Goal: Task Accomplishment & Management: Complete application form

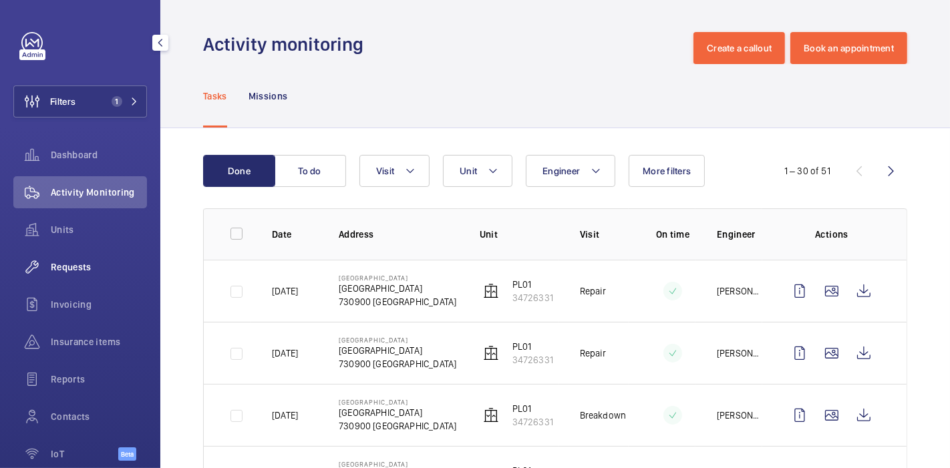
click at [58, 262] on span "Requests" at bounding box center [99, 267] width 96 height 13
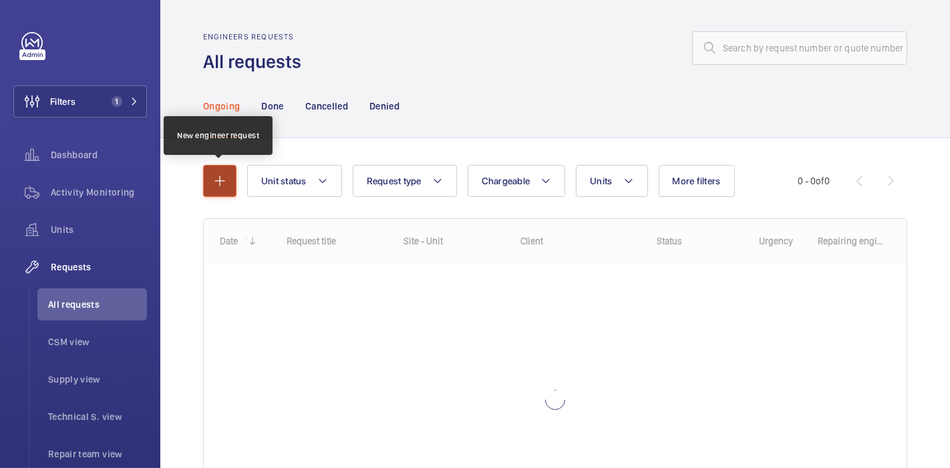
click at [229, 167] on button "button" at bounding box center [219, 181] width 33 height 32
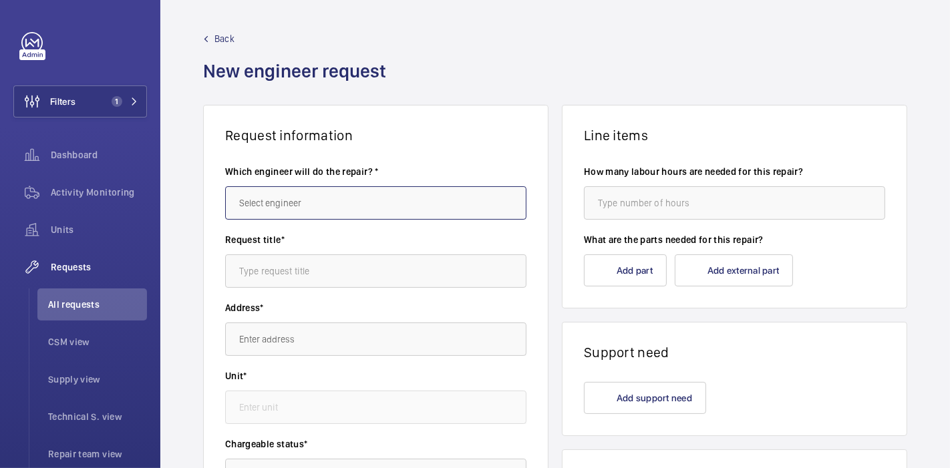
click at [295, 204] on input "text" at bounding box center [375, 202] width 301 height 33
click at [404, 207] on input "text" at bounding box center [375, 202] width 301 height 33
type input "h"
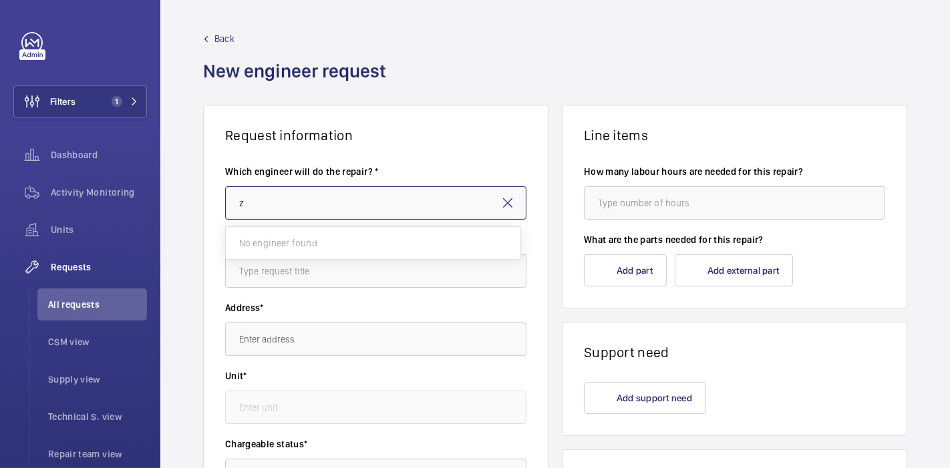
type input "zh"
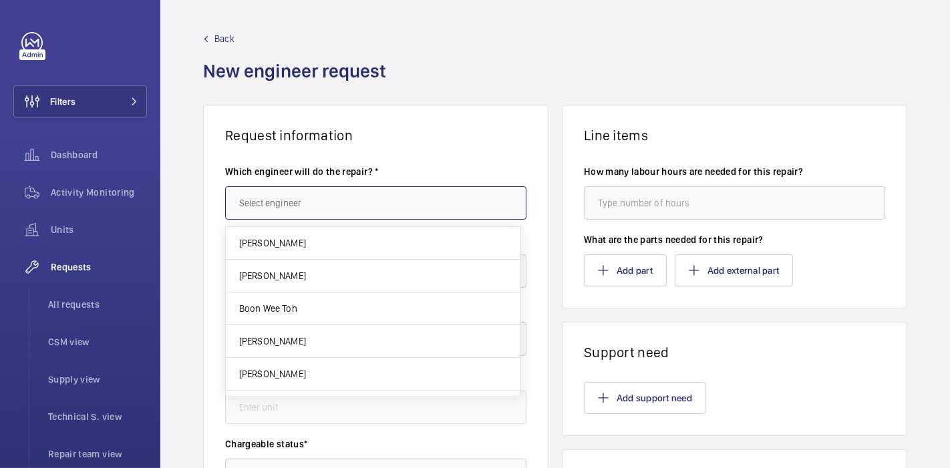
click at [260, 216] on input "text" at bounding box center [375, 202] width 301 height 33
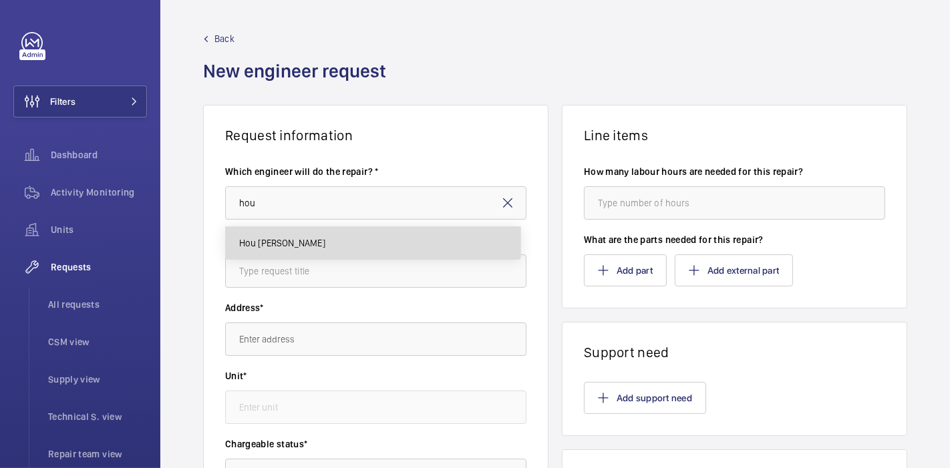
click at [279, 245] on span "Hou [PERSON_NAME]" at bounding box center [282, 243] width 86 height 13
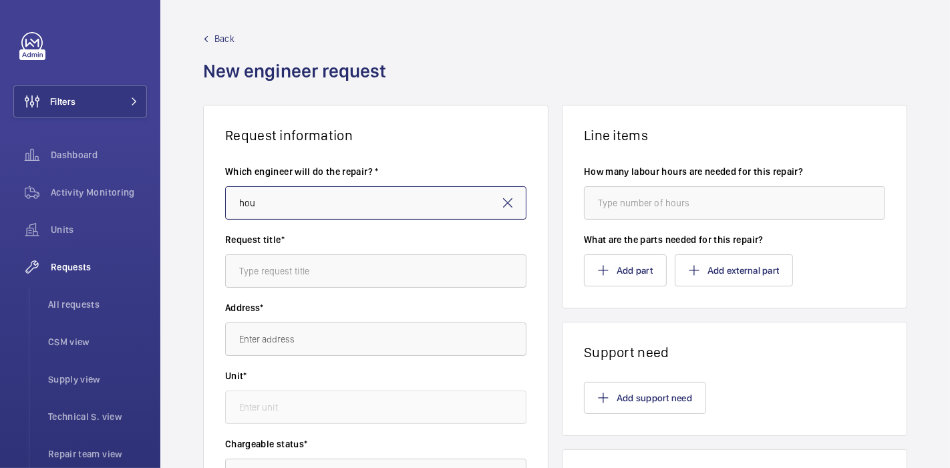
type input "Hou [PERSON_NAME]"
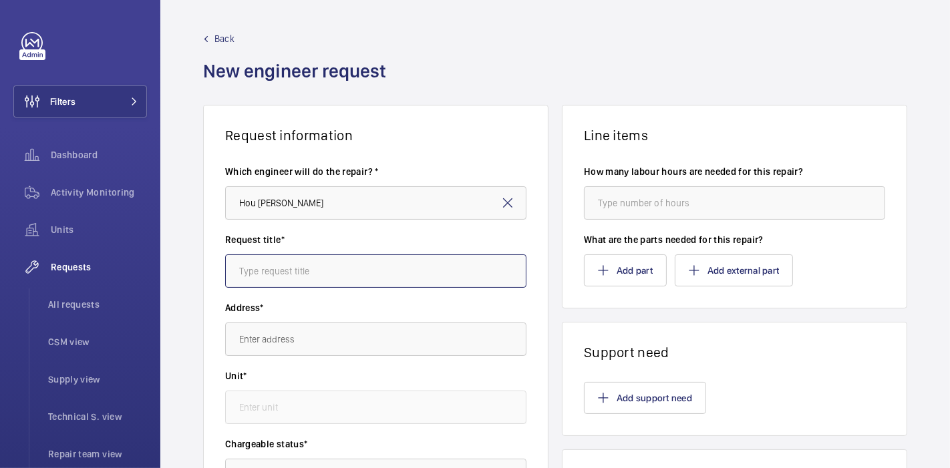
click at [303, 262] on input "text" at bounding box center [375, 271] width 301 height 33
type input "Arte : Troubleshoot"
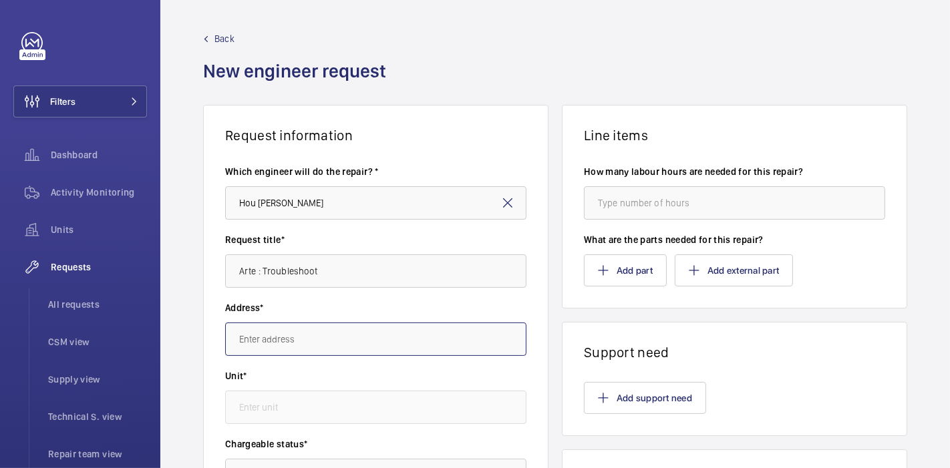
click at [318, 335] on input "text" at bounding box center [375, 339] width 301 height 33
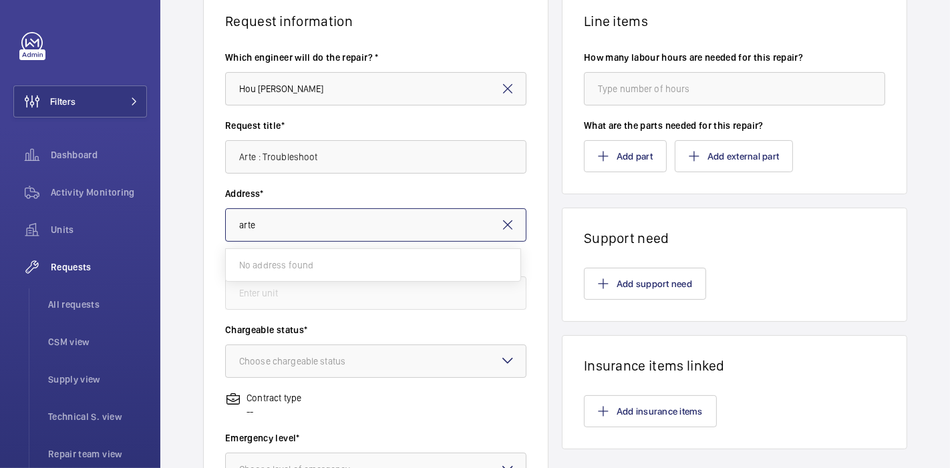
click at [329, 241] on input "arte" at bounding box center [375, 224] width 301 height 33
type input "a"
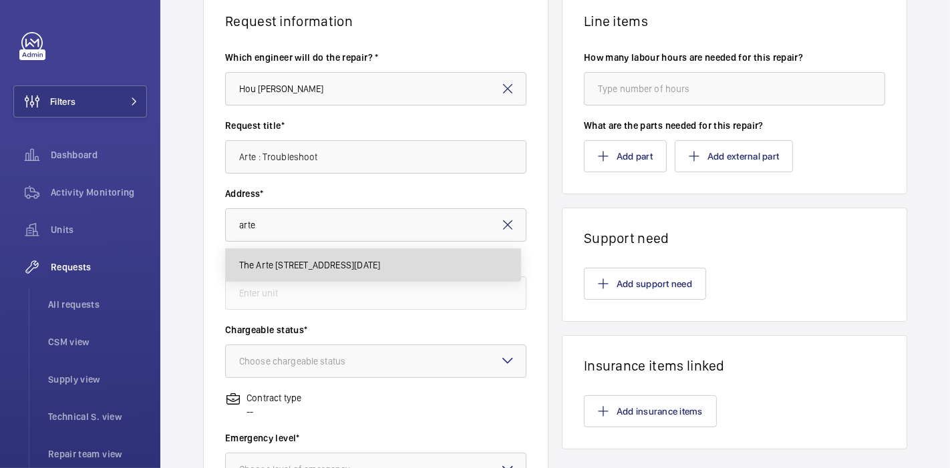
click at [359, 270] on span "The Arte [STREET_ADDRESS][DATE]" at bounding box center [310, 265] width 142 height 13
type input "The Arte [STREET_ADDRESS][DATE]"
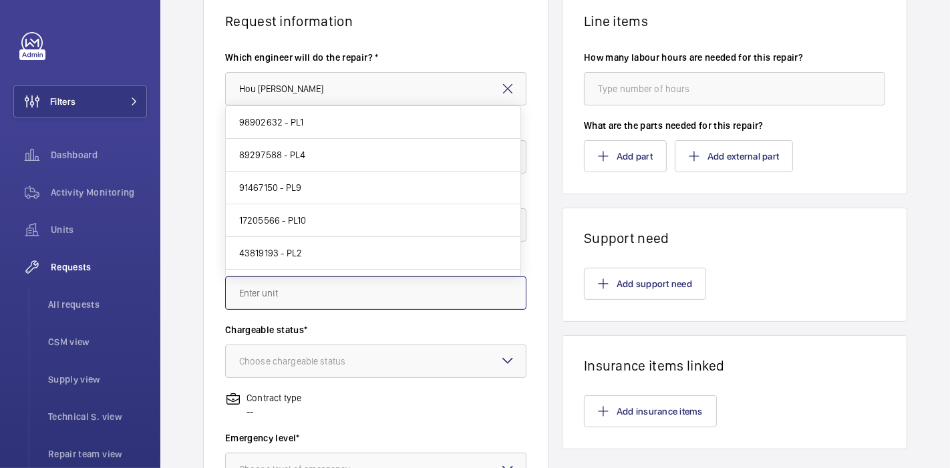
click at [330, 285] on input "text" at bounding box center [375, 293] width 301 height 33
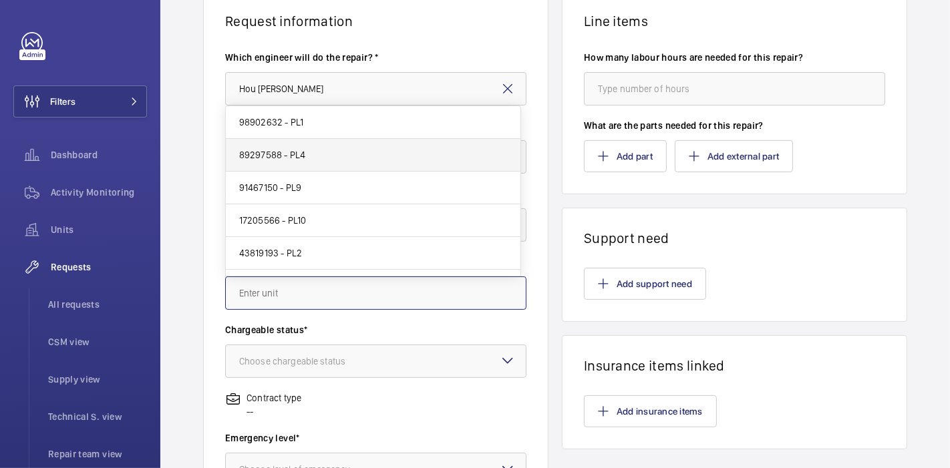
scroll to position [154, 0]
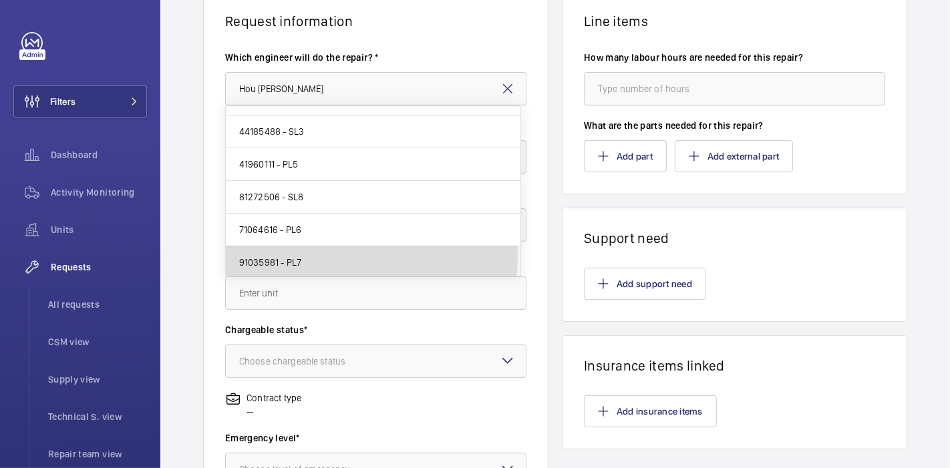
click at [324, 254] on mat-option "91035981 - PL7" at bounding box center [373, 263] width 295 height 32
type input "91035981 - PL7"
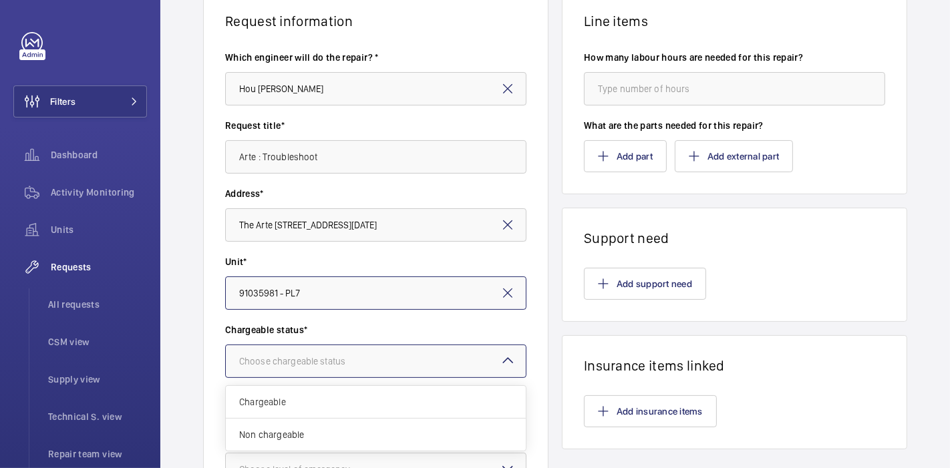
click at [321, 355] on div "Choose chargeable status" at bounding box center [309, 361] width 140 height 13
click at [311, 434] on span "Non chargeable" at bounding box center [375, 434] width 273 height 13
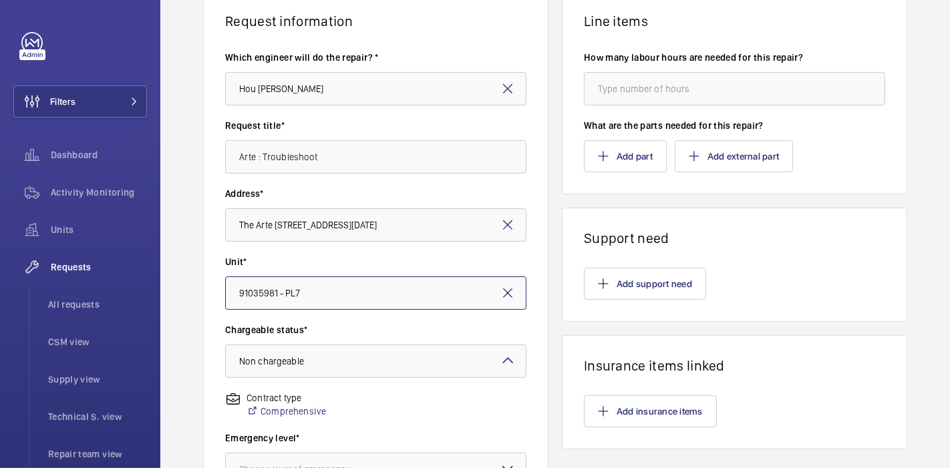
scroll to position [339, 0]
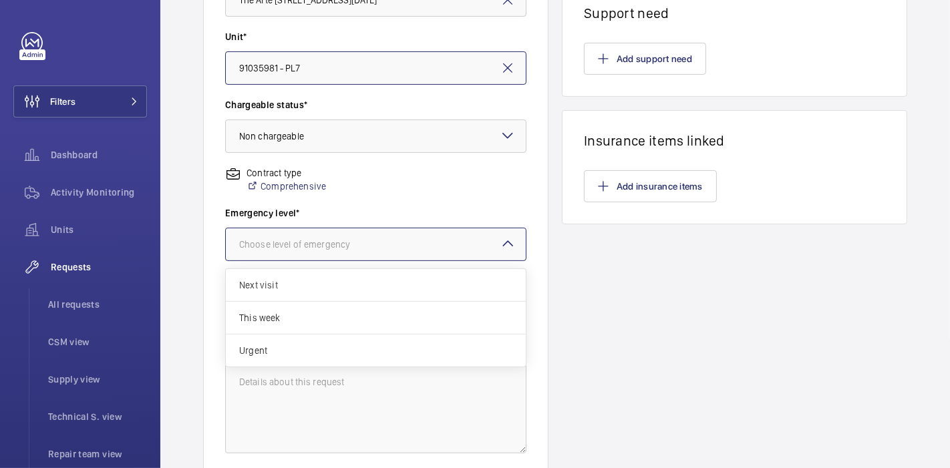
click at [295, 245] on div "Choose level of emergency" at bounding box center [311, 244] width 144 height 13
click at [295, 312] on span "This week" at bounding box center [375, 317] width 273 height 13
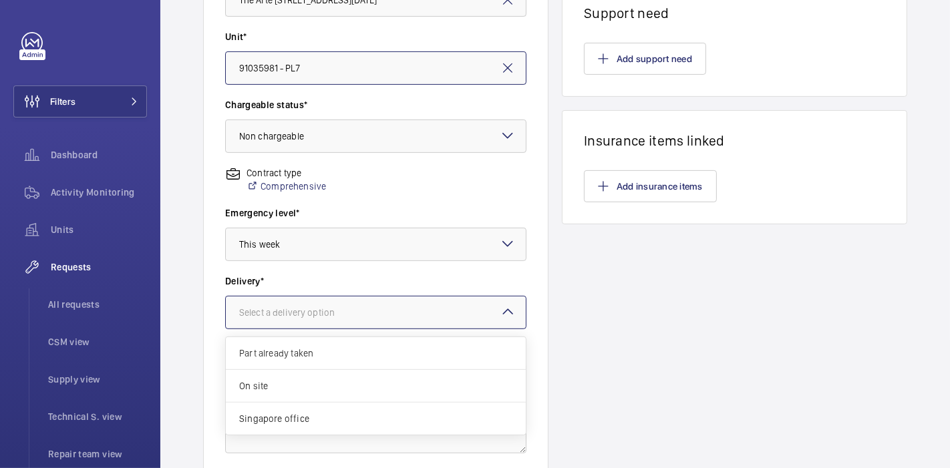
click at [295, 312] on div "Select a delivery option" at bounding box center [303, 312] width 129 height 13
click at [303, 380] on span "On site" at bounding box center [375, 386] width 273 height 13
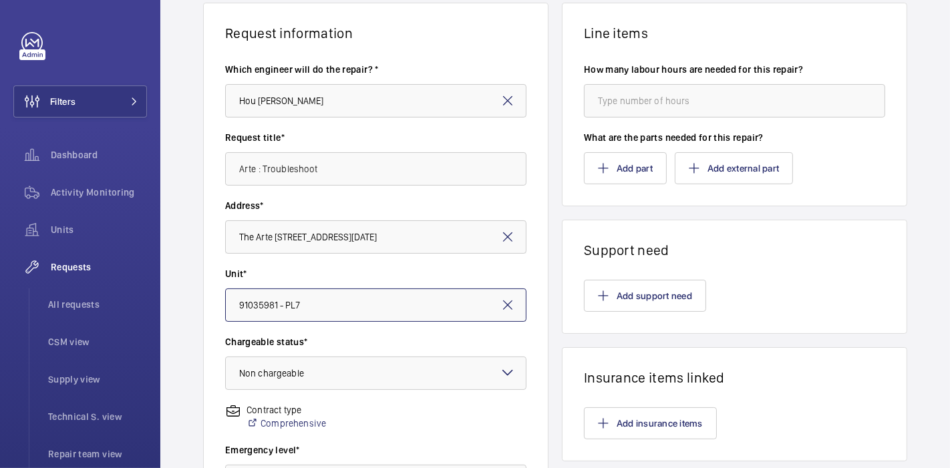
scroll to position [72, 0]
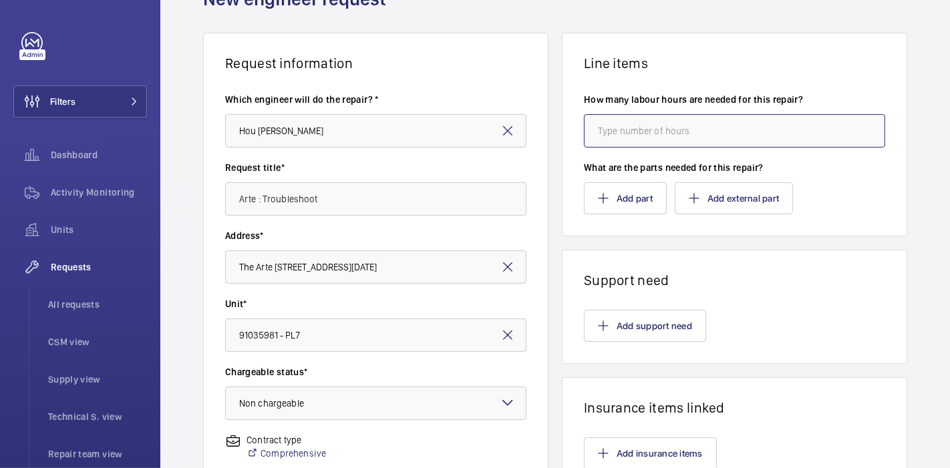
click at [617, 133] on input "number" at bounding box center [734, 130] width 301 height 33
type input "4"
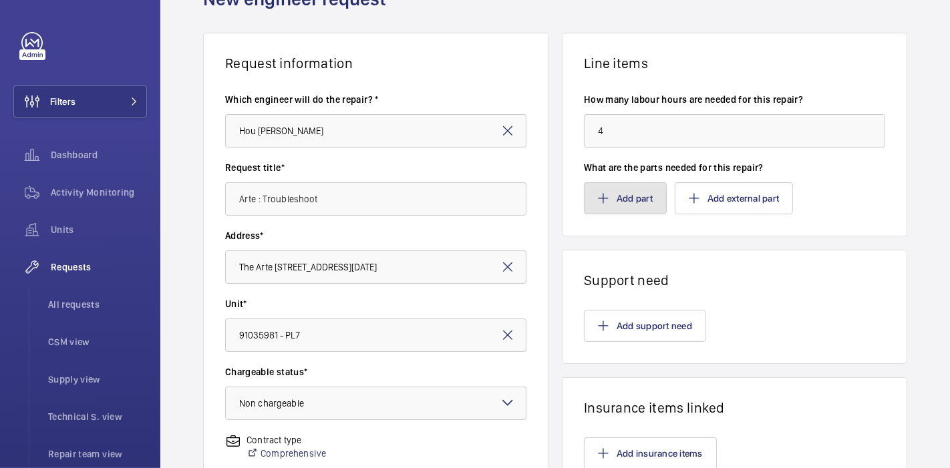
click at [637, 196] on button "Add part" at bounding box center [625, 198] width 83 height 32
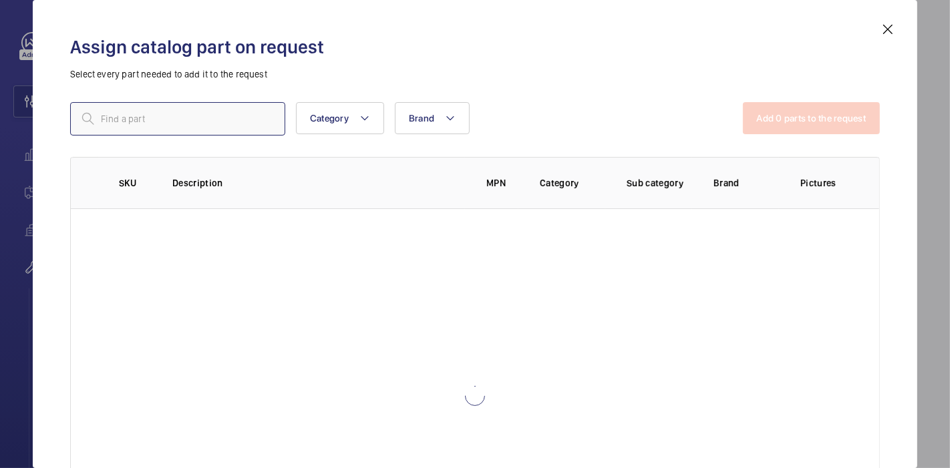
click at [219, 102] on input "text" at bounding box center [177, 118] width 215 height 33
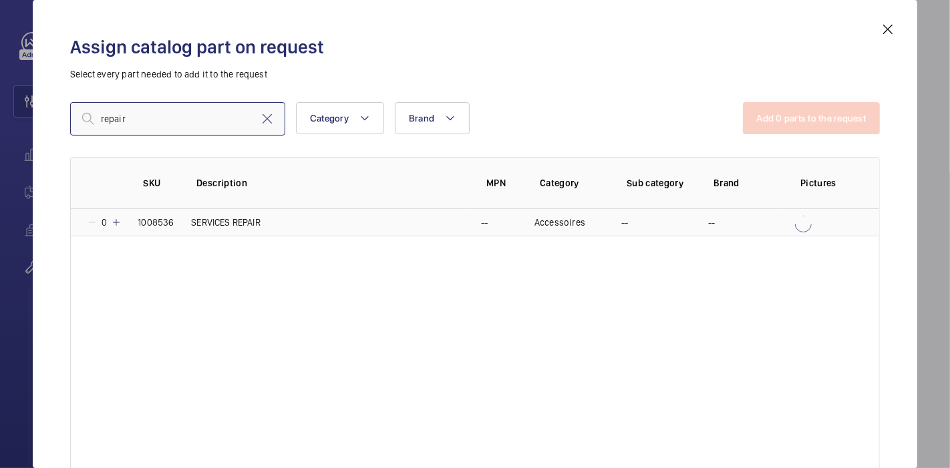
type input "repair"
click at [116, 226] on mat-icon at bounding box center [116, 222] width 11 height 11
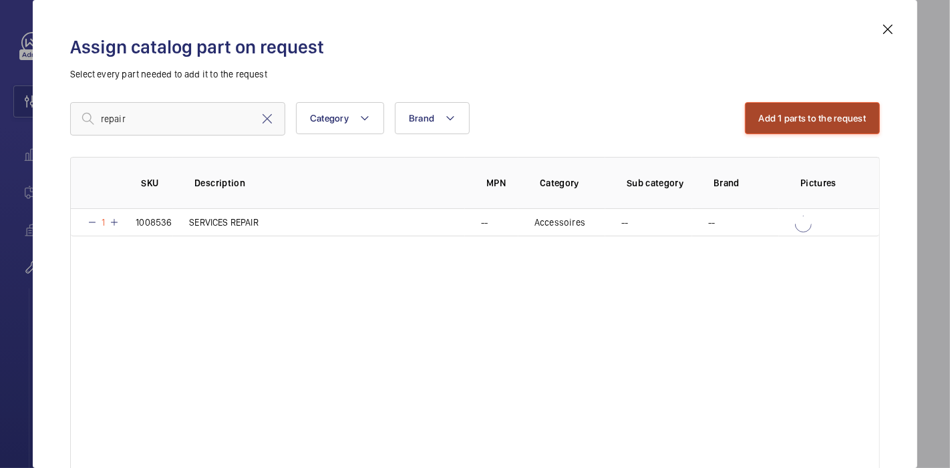
click at [763, 122] on button "Add 1 parts to the request" at bounding box center [813, 118] width 136 height 32
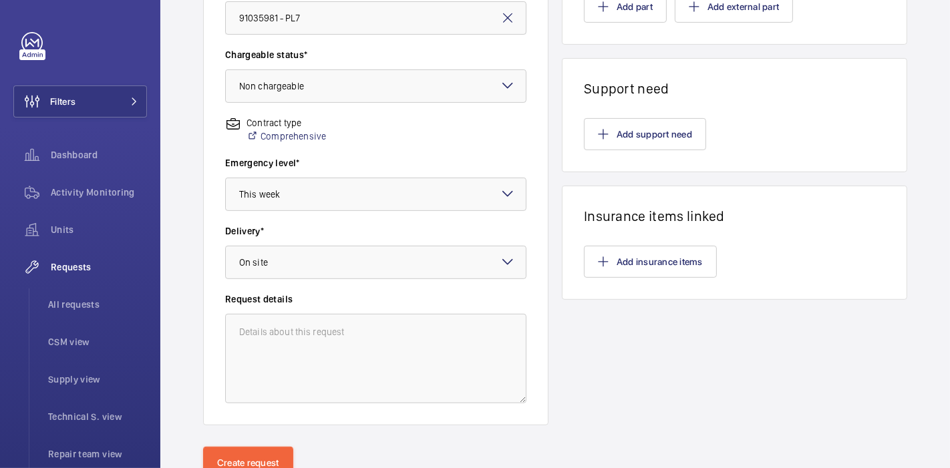
scroll to position [442, 0]
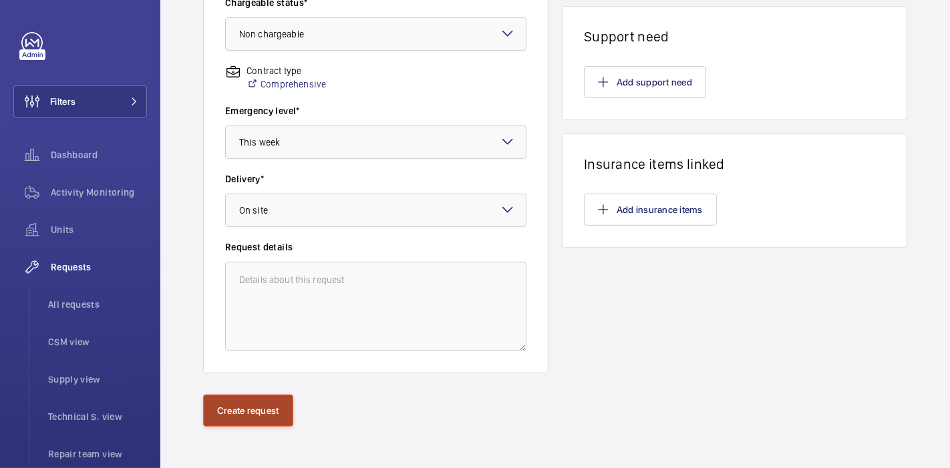
click at [254, 418] on button "Create request" at bounding box center [248, 411] width 90 height 32
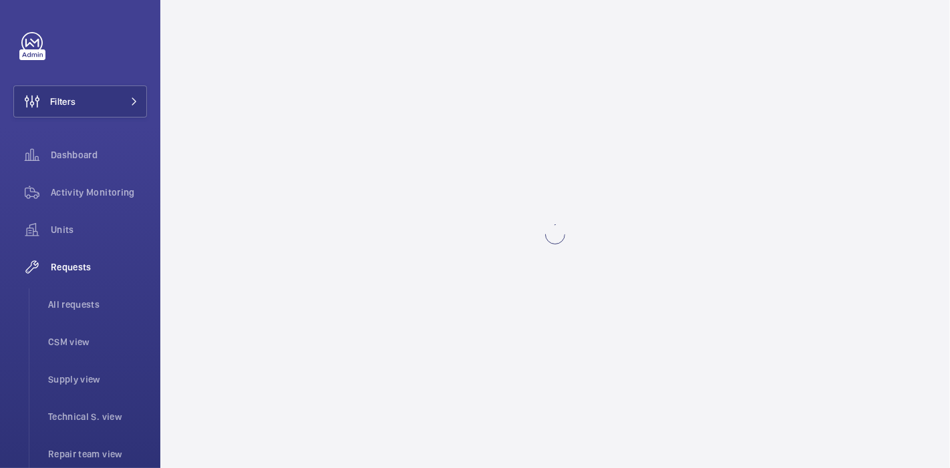
scroll to position [0, 0]
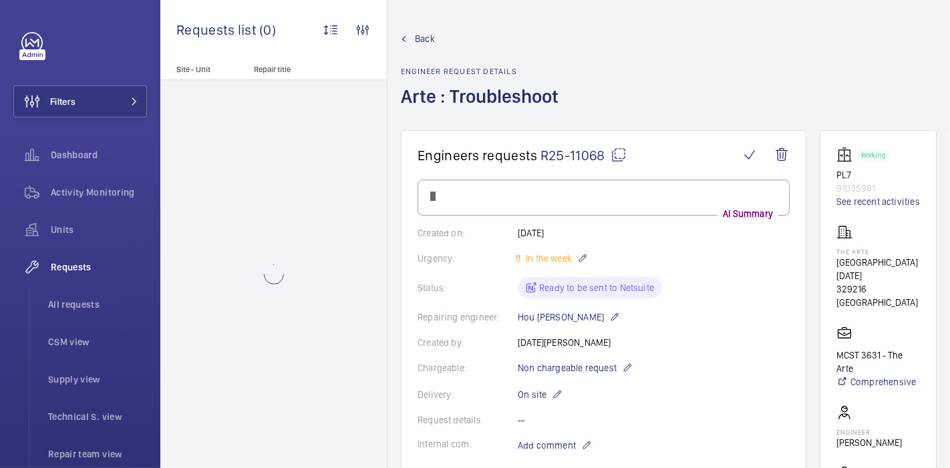
click at [254, 418] on div at bounding box center [273, 274] width 227 height 388
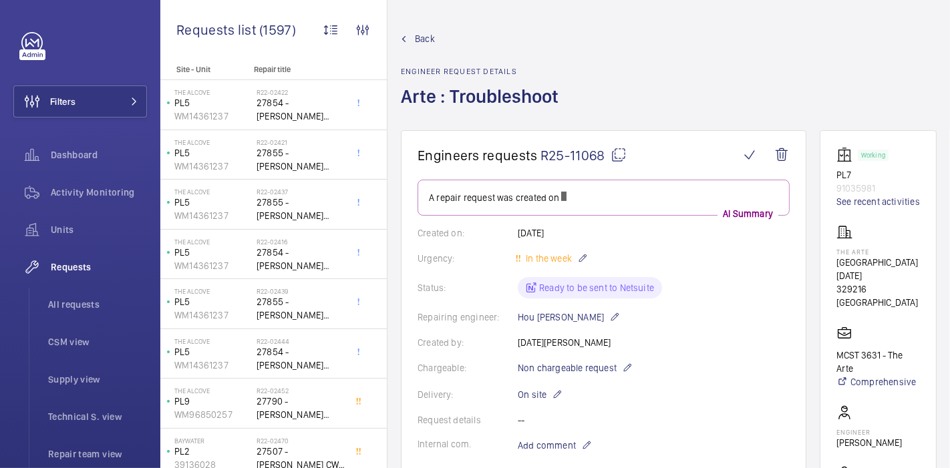
click at [618, 157] on mat-icon at bounding box center [619, 155] width 16 height 16
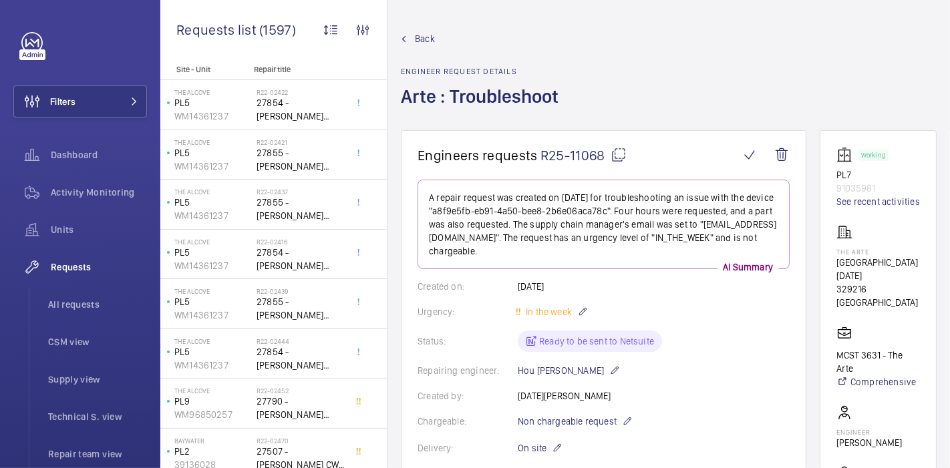
click at [416, 37] on span "Back" at bounding box center [425, 38] width 20 height 13
